Goal: Task Accomplishment & Management: Manage account settings

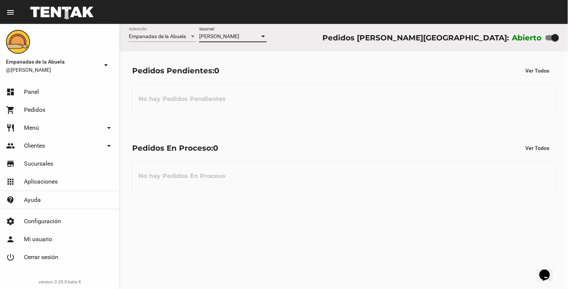
click at [238, 35] on span "[PERSON_NAME]" at bounding box center [219, 36] width 40 height 6
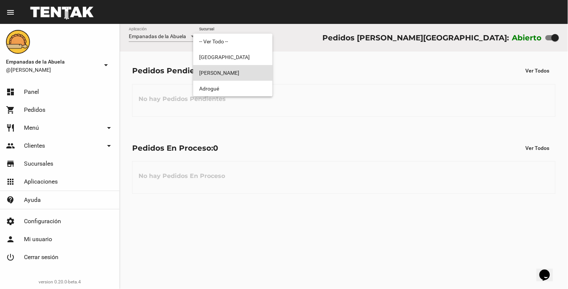
click at [218, 66] on span "[PERSON_NAME]" at bounding box center [232, 73] width 67 height 16
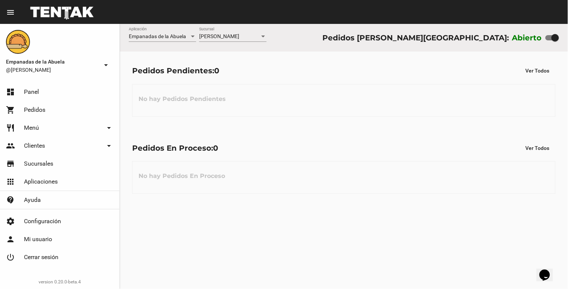
click at [227, 40] on div "[PERSON_NAME] Sucursal" at bounding box center [232, 34] width 67 height 15
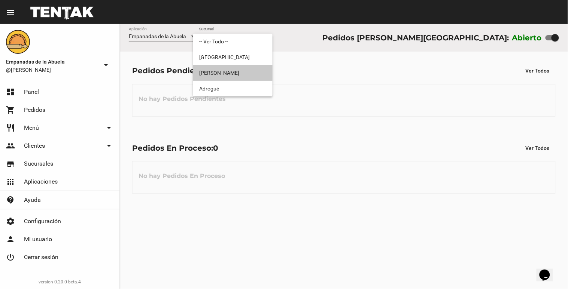
click at [219, 65] on span "[PERSON_NAME]" at bounding box center [232, 73] width 67 height 16
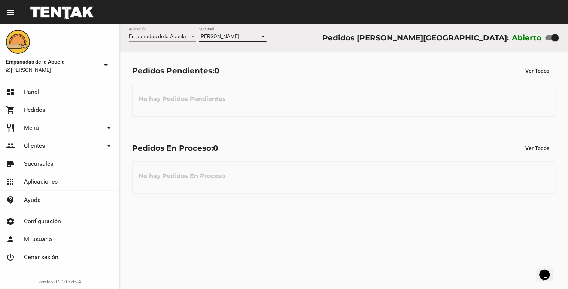
click at [224, 28] on div "[PERSON_NAME] Sucursal" at bounding box center [232, 34] width 67 height 15
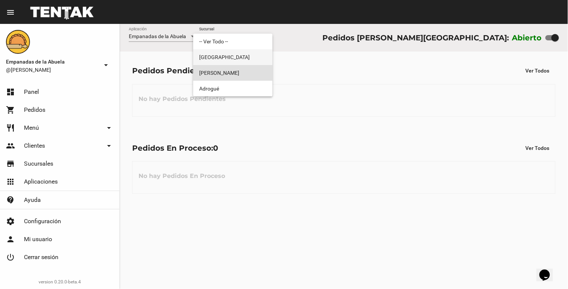
click at [221, 56] on span "[GEOGRAPHIC_DATA]" at bounding box center [232, 57] width 67 height 16
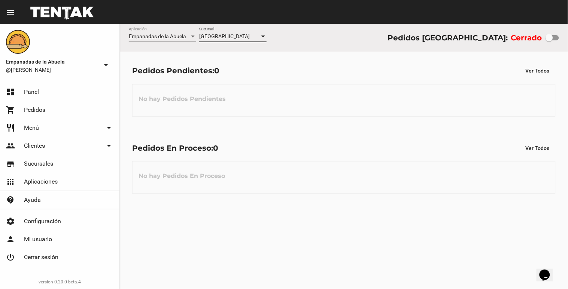
click at [237, 32] on div "Monte Grande Sucursal" at bounding box center [232, 34] width 67 height 15
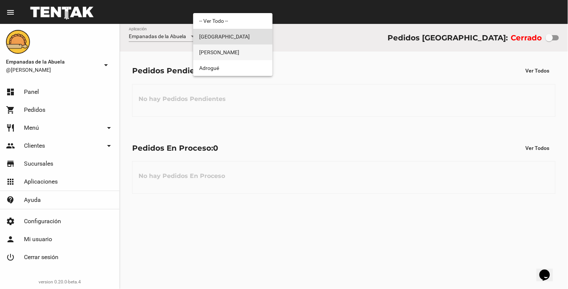
click at [226, 52] on span "[PERSON_NAME]" at bounding box center [232, 53] width 67 height 16
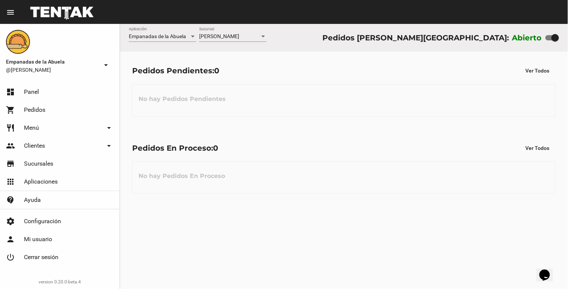
click at [244, 47] on div "[PERSON_NAME] Sucursal" at bounding box center [232, 37] width 67 height 21
click at [248, 37] on div "[PERSON_NAME]" at bounding box center [229, 37] width 61 height 6
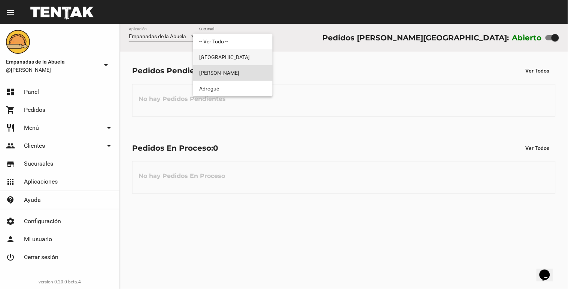
click at [230, 64] on span "[GEOGRAPHIC_DATA]" at bounding box center [232, 57] width 67 height 16
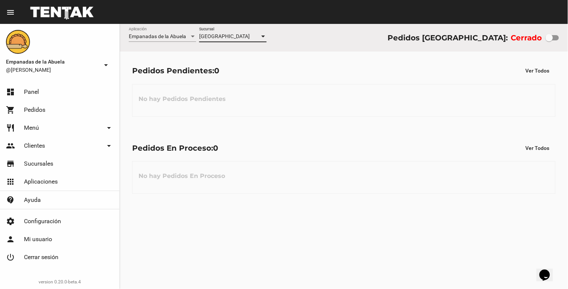
click at [249, 38] on div "[GEOGRAPHIC_DATA]" at bounding box center [229, 37] width 61 height 6
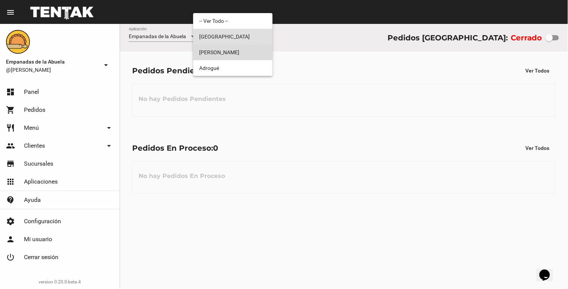
click at [238, 57] on span "[PERSON_NAME]" at bounding box center [232, 53] width 67 height 16
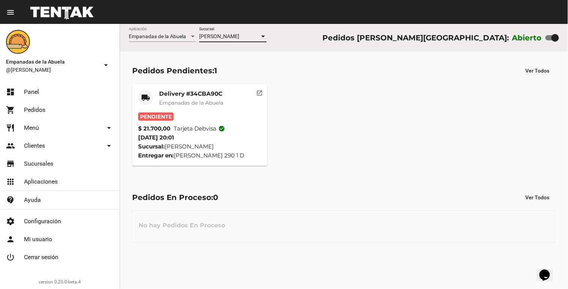
click at [195, 99] on mat-card-subtitle "Empanadas de la Abuela" at bounding box center [191, 102] width 64 height 7
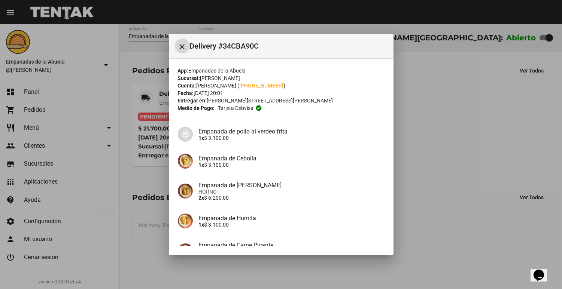
scroll to position [107, 0]
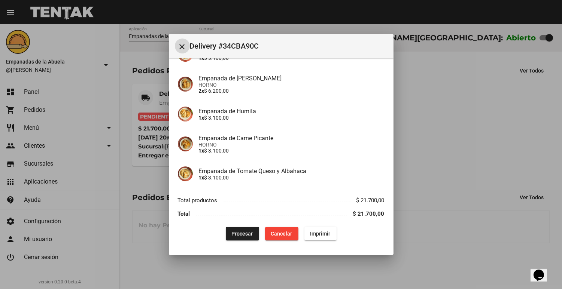
click at [236, 227] on button "Procesar" at bounding box center [242, 233] width 33 height 13
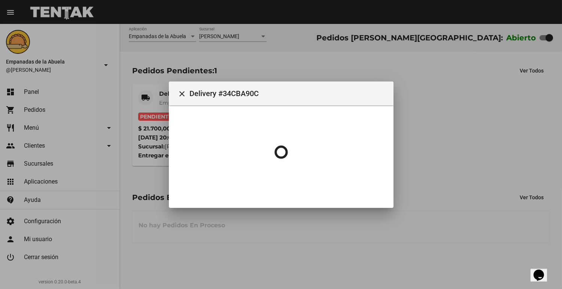
scroll to position [0, 0]
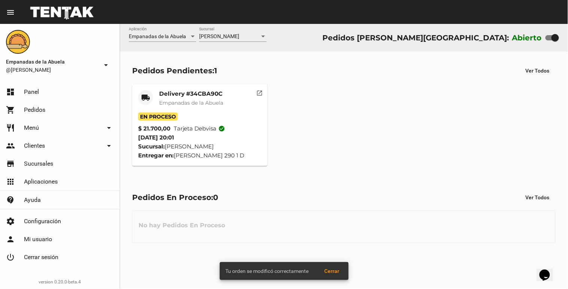
click at [167, 94] on mat-card-title "Delivery #34CBA90C" at bounding box center [191, 93] width 64 height 7
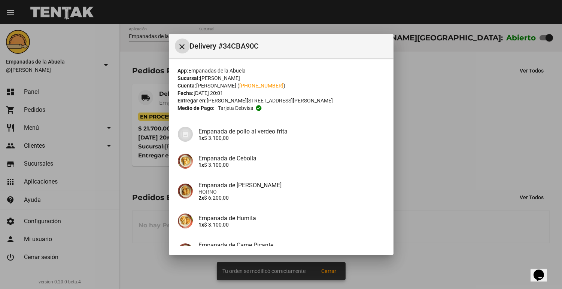
scroll to position [107, 0]
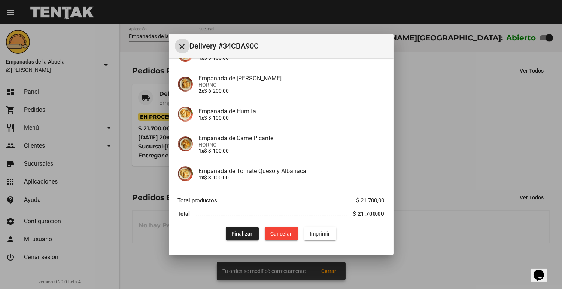
click at [319, 234] on span "Imprimir" at bounding box center [320, 234] width 20 height 6
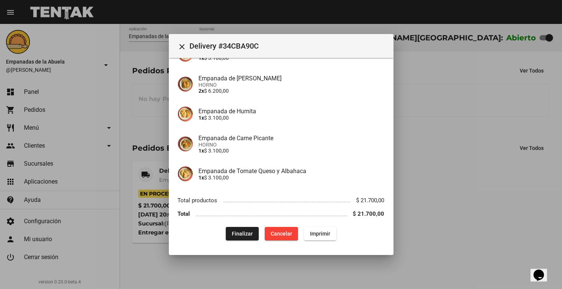
click at [408, 229] on div at bounding box center [281, 144] width 562 height 289
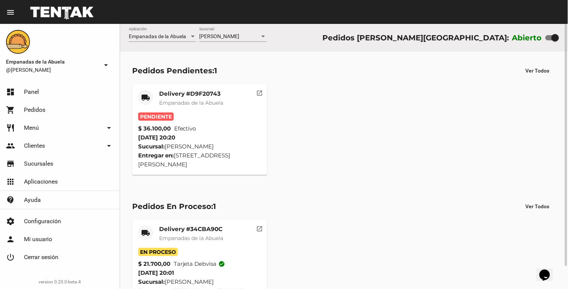
click at [213, 100] on span "Empanadas de la Abuela" at bounding box center [191, 103] width 64 height 7
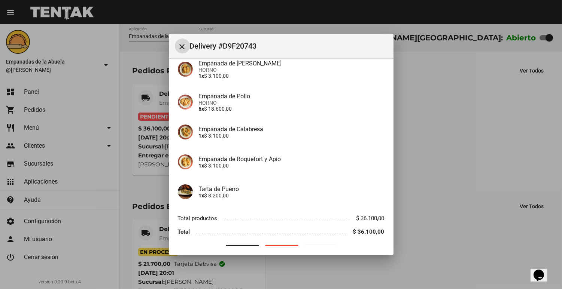
scroll to position [101, 0]
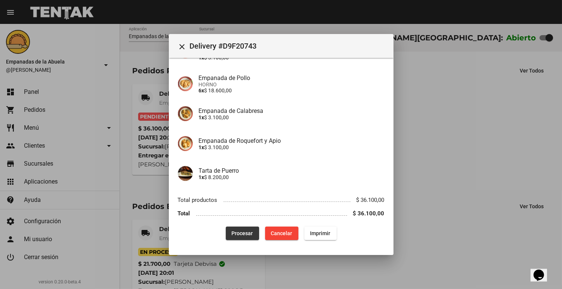
click at [232, 235] on span "Procesar" at bounding box center [242, 234] width 21 height 6
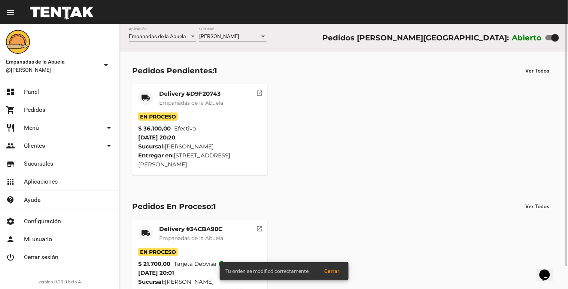
click at [177, 95] on mat-card-title "Delivery #D9F20743" at bounding box center [191, 93] width 64 height 7
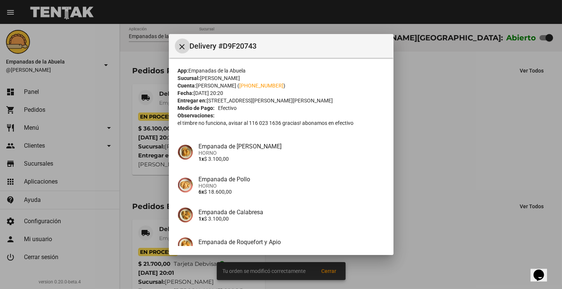
scroll to position [101, 0]
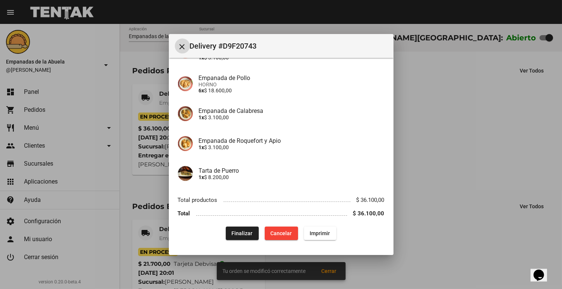
click at [322, 232] on span "Imprimir" at bounding box center [320, 234] width 20 height 6
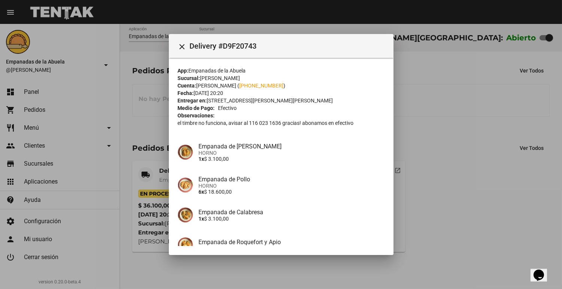
click at [182, 48] on mat-icon "close" at bounding box center [182, 46] width 9 height 9
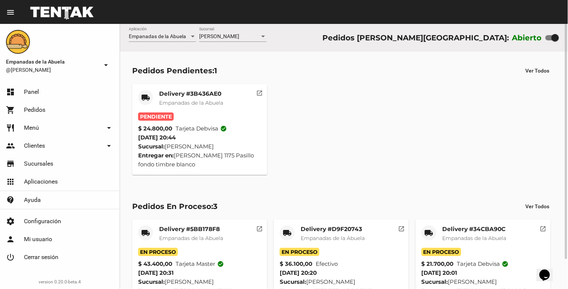
click at [200, 111] on div "Delivery #3B436AE0 Empanadas de la Abuela" at bounding box center [191, 101] width 64 height 22
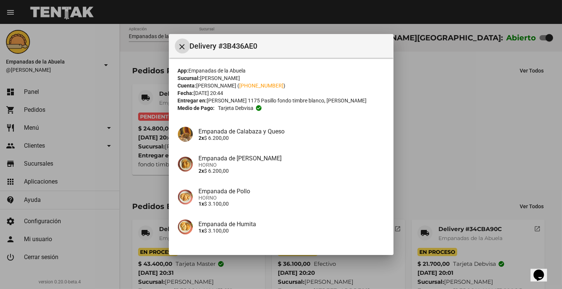
scroll to position [107, 0]
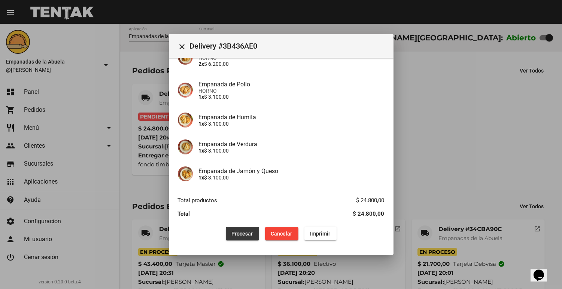
click at [226, 240] on button "Procesar" at bounding box center [242, 233] width 33 height 13
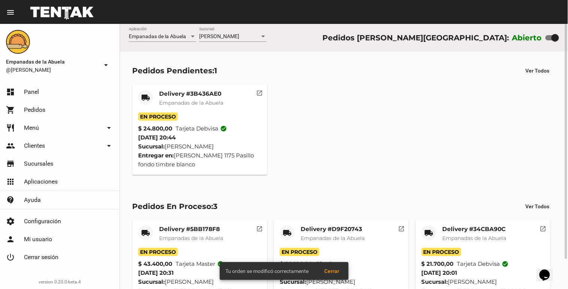
click at [198, 102] on span "Empanadas de la Abuela" at bounding box center [191, 103] width 64 height 7
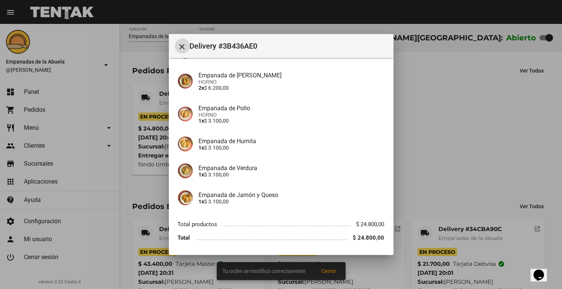
scroll to position [107, 0]
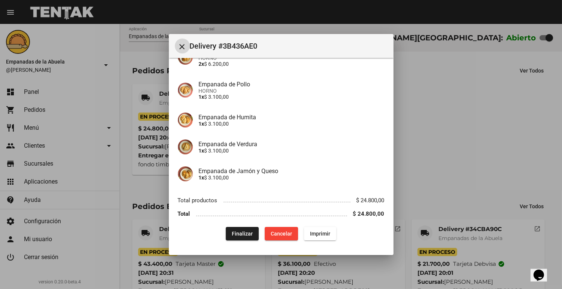
click at [313, 231] on span "Imprimir" at bounding box center [320, 234] width 20 height 6
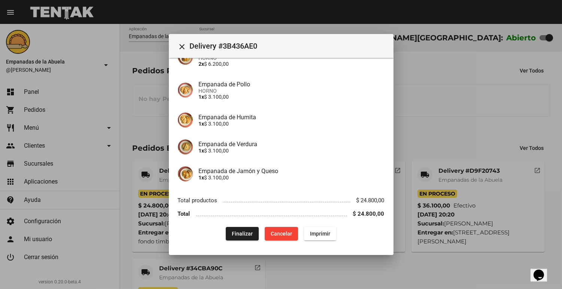
click at [480, 151] on div at bounding box center [281, 144] width 562 height 289
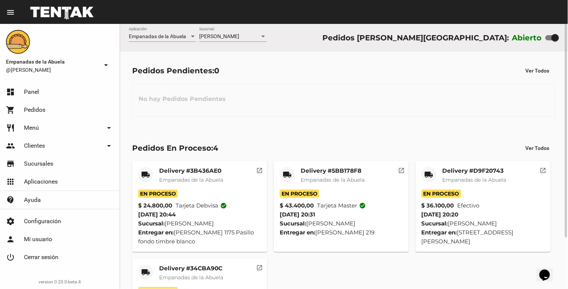
click at [207, 30] on div "[PERSON_NAME] Sucursal" at bounding box center [232, 34] width 67 height 15
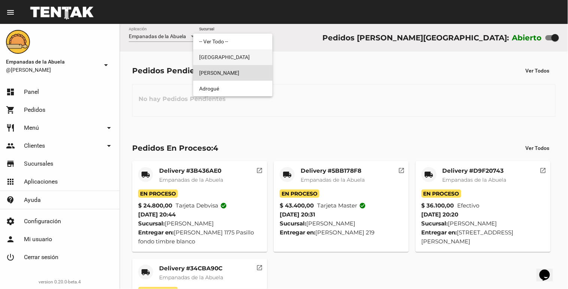
click at [212, 54] on span "[GEOGRAPHIC_DATA]" at bounding box center [232, 57] width 67 height 16
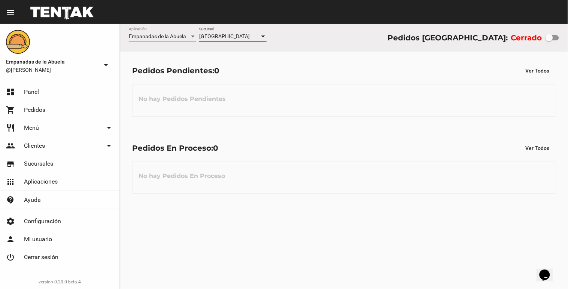
click at [208, 41] on div "Monte Grande Sucursal" at bounding box center [232, 34] width 67 height 15
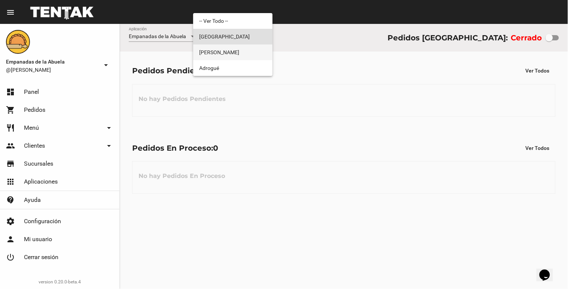
click at [203, 57] on span "[PERSON_NAME]" at bounding box center [232, 53] width 67 height 16
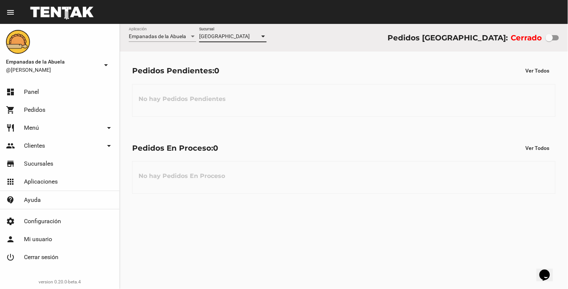
checkbox input "true"
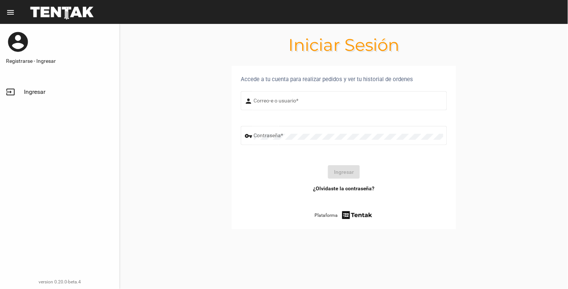
type input "[EMAIL_ADDRESS][DOMAIN_NAME]"
click at [354, 171] on button "Ingresar" at bounding box center [344, 171] width 32 height 13
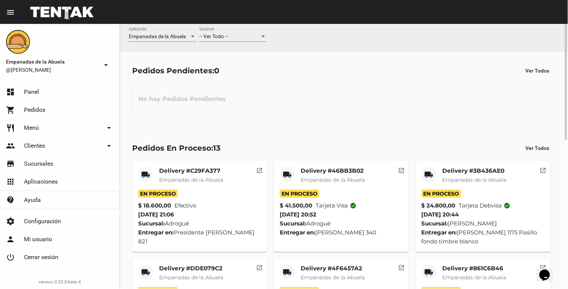
click at [260, 46] on div "-- Ver Todo -- Sucursal" at bounding box center [232, 37] width 67 height 21
click at [253, 40] on div "-- Ver Todo -- Sucursal" at bounding box center [232, 34] width 67 height 15
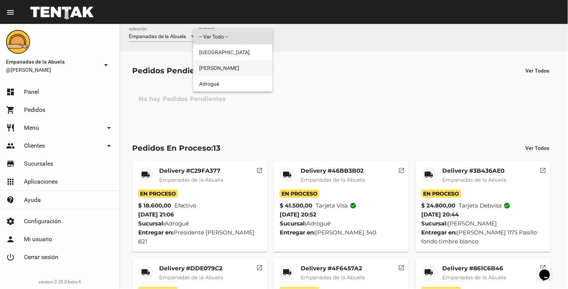
click at [241, 65] on span "[PERSON_NAME]" at bounding box center [232, 68] width 67 height 16
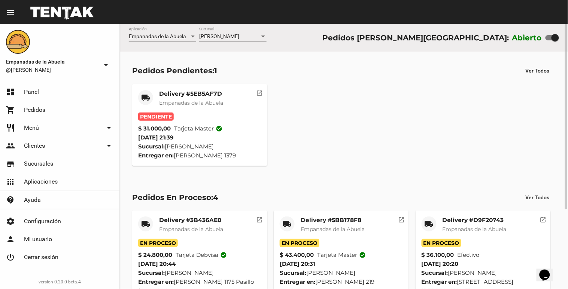
click at [203, 103] on span "Empanadas de la Abuela" at bounding box center [191, 103] width 64 height 7
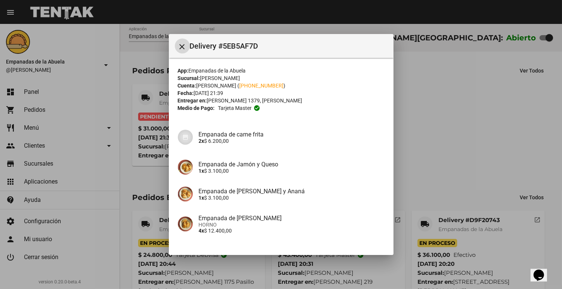
scroll to position [80, 0]
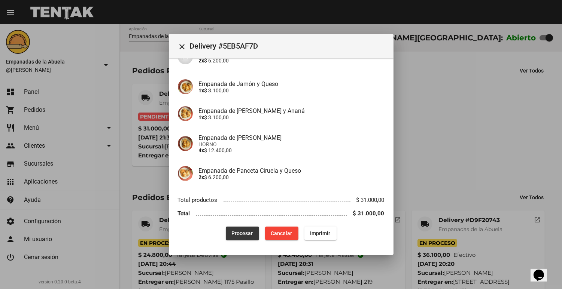
click at [244, 231] on span "Procesar" at bounding box center [242, 234] width 21 height 6
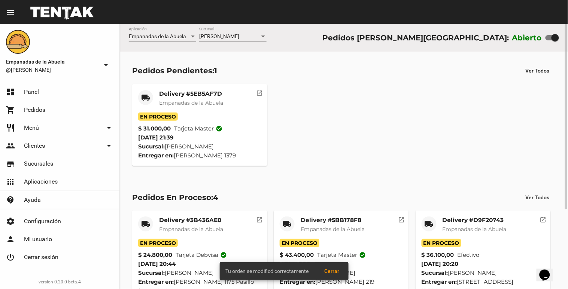
click at [193, 98] on div "Delivery #5EB5AF7D Empanadas de la Abuela" at bounding box center [191, 101] width 64 height 22
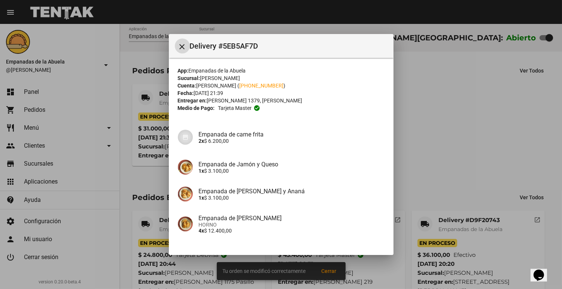
scroll to position [80, 0]
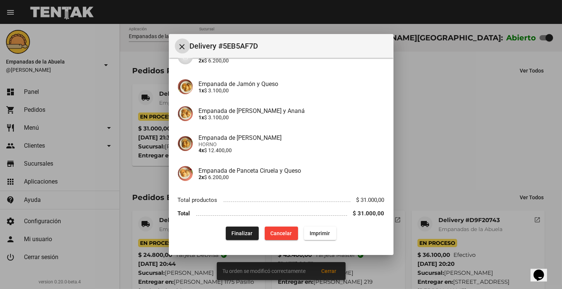
click at [313, 242] on mat-dialog-content "App: Empanadas de la Abuela Sucursal: [PERSON_NAME] Cuenta: [PERSON_NAME] ( [PH…" at bounding box center [281, 152] width 225 height 188
click at [312, 231] on span "Imprimir" at bounding box center [320, 234] width 20 height 6
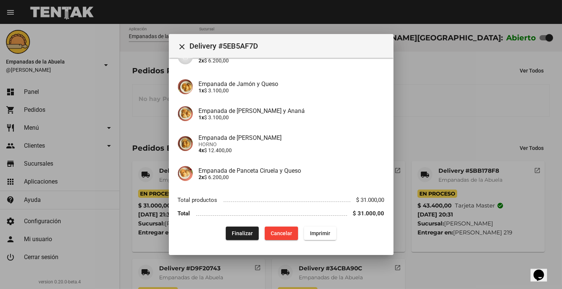
click at [451, 120] on div at bounding box center [281, 144] width 562 height 289
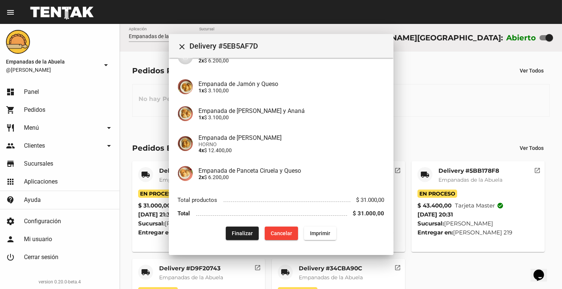
click at [451, 120] on div "Pedidos Pendientes: 0 Ver Todos No hay Pedidos Pendientes" at bounding box center [341, 90] width 442 height 77
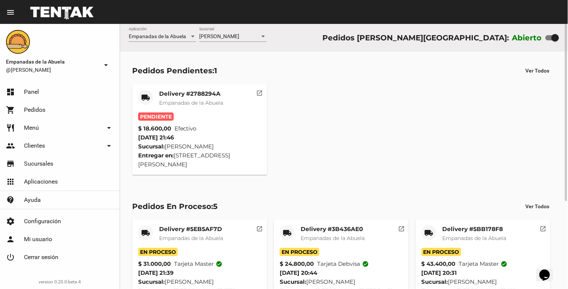
click at [216, 101] on span "Empanadas de la Abuela" at bounding box center [191, 103] width 64 height 7
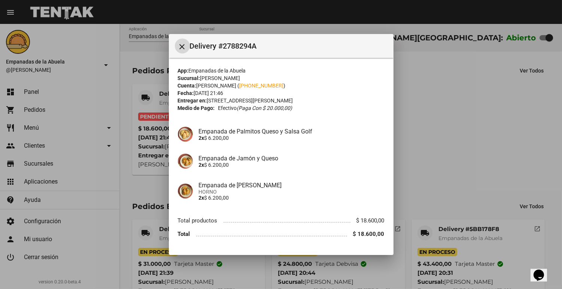
scroll to position [21, 0]
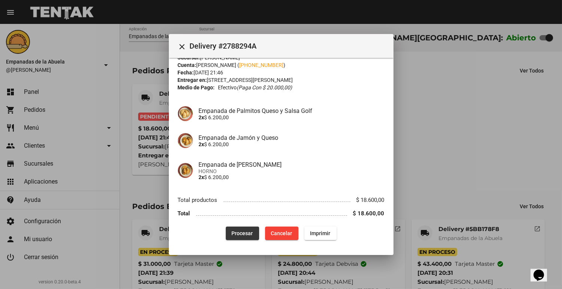
click at [244, 228] on button "Procesar" at bounding box center [242, 233] width 33 height 13
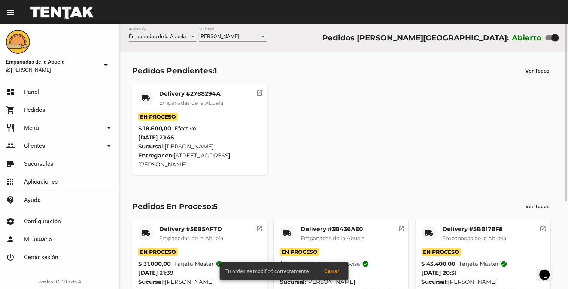
click at [178, 114] on span "En Proceso" at bounding box center [158, 117] width 40 height 8
click at [193, 102] on span "Empanadas de la Abuela" at bounding box center [191, 103] width 64 height 7
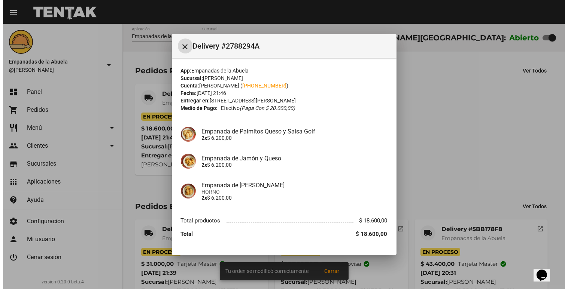
scroll to position [21, 0]
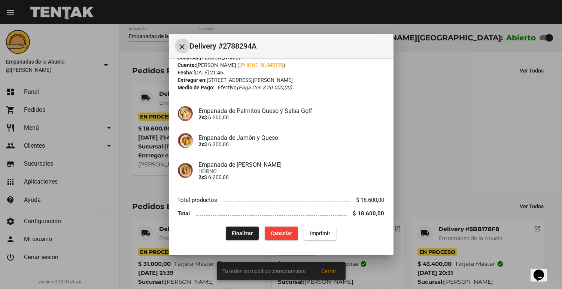
click at [320, 223] on div "App: Empanadas de la Abuela Sucursal: [PERSON_NAME] Cuenta: [PERSON_NAME] ( [PH…" at bounding box center [281, 143] width 207 height 194
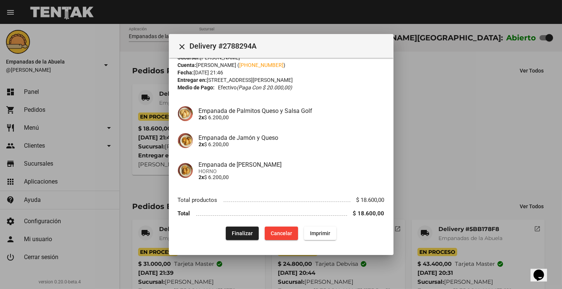
click at [318, 233] on span "Imprimir" at bounding box center [320, 234] width 20 height 6
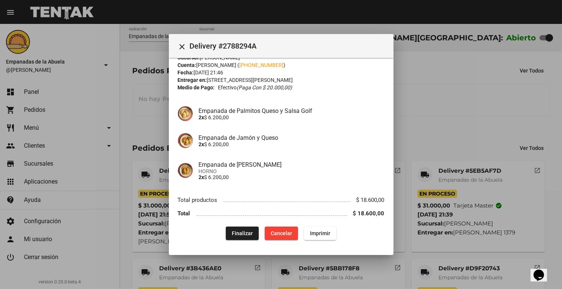
click at [533, 110] on div at bounding box center [281, 144] width 562 height 289
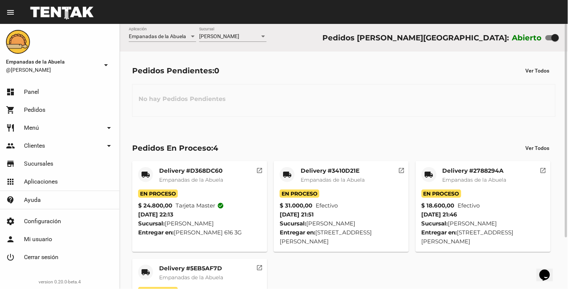
click at [555, 37] on div at bounding box center [554, 37] width 7 height 7
click at [549, 40] on input "checkbox" at bounding box center [549, 40] width 0 height 0
checkbox input "false"
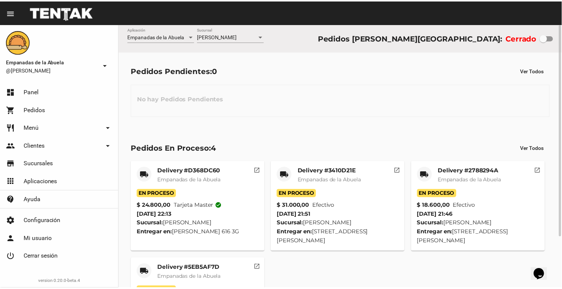
scroll to position [64, 0]
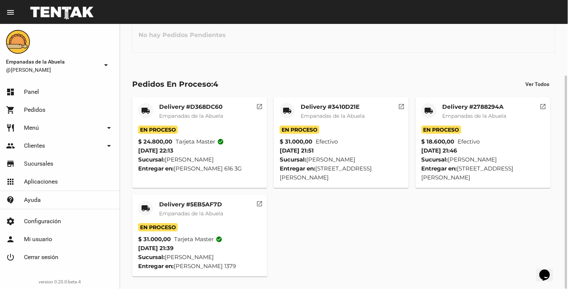
click at [212, 225] on div "En Proceso" at bounding box center [199, 227] width 123 height 8
click at [205, 219] on div "Delivery #5EB5AF7D Empanadas de la Abuela" at bounding box center [191, 212] width 64 height 22
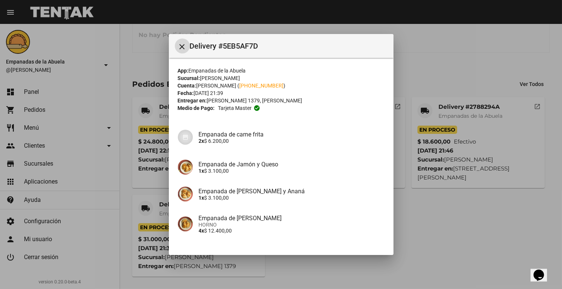
scroll to position [80, 0]
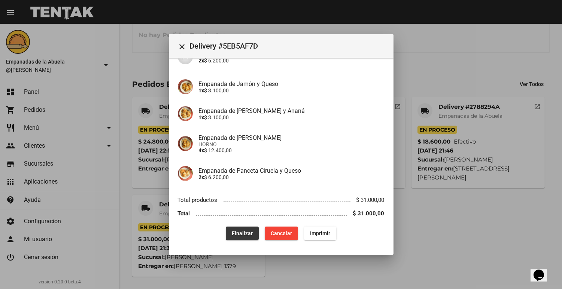
click at [227, 234] on button "Finalizar" at bounding box center [242, 233] width 33 height 13
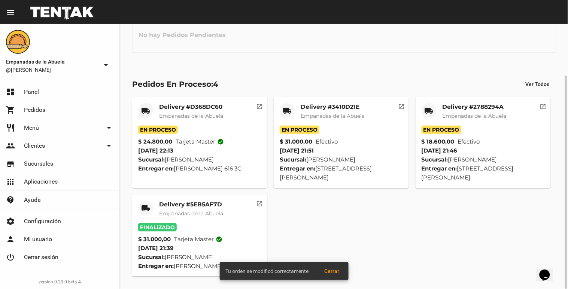
click at [420, 112] on mat-card "local_shipping Delivery #2788294A Empanadas de la Abuela En Proceso $ 18.600,00…" at bounding box center [482, 142] width 135 height 91
click at [427, 109] on mat-icon "local_shipping" at bounding box center [428, 110] width 9 height 9
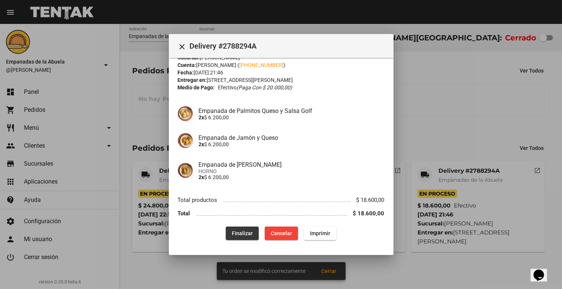
click at [226, 233] on button "Finalizar" at bounding box center [242, 233] width 33 height 13
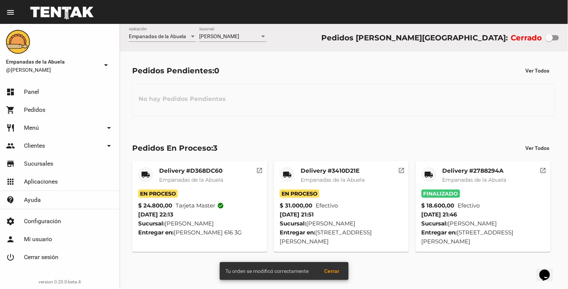
click at [304, 178] on span "Empanadas de la Abuela" at bounding box center [333, 180] width 64 height 7
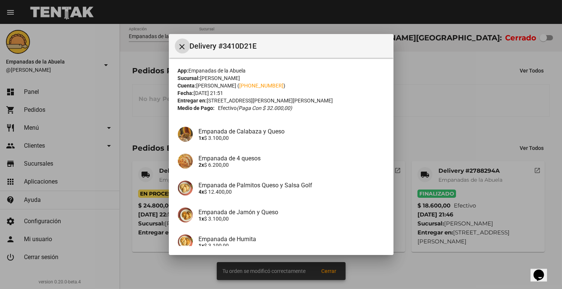
scroll to position [101, 0]
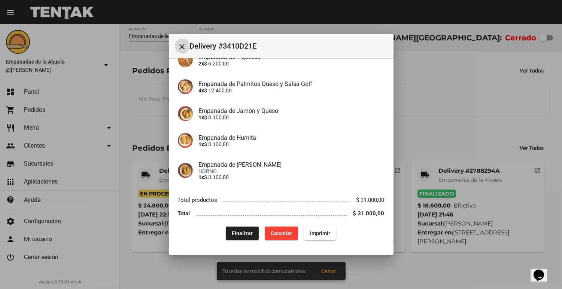
click at [233, 231] on span "Finalizar" at bounding box center [242, 234] width 21 height 6
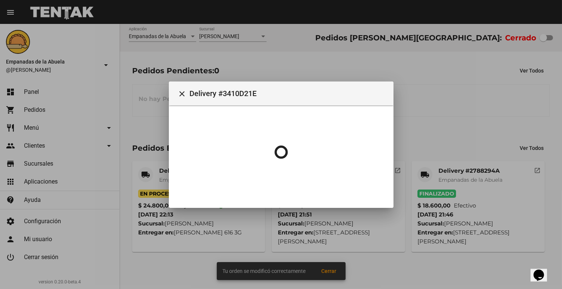
scroll to position [0, 0]
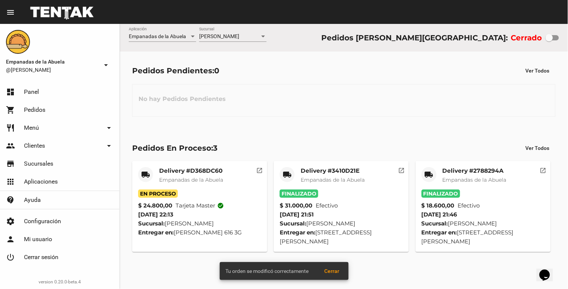
click at [190, 177] on span "Empanadas de la Abuela" at bounding box center [191, 180] width 64 height 7
